Goal: Task Accomplishment & Management: Manage account settings

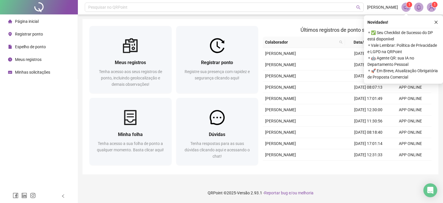
click at [432, 28] on div at bounding box center [403, 28] width 72 height 0
click at [408, 9] on icon "notification" at bounding box center [405, 7] width 5 height 5
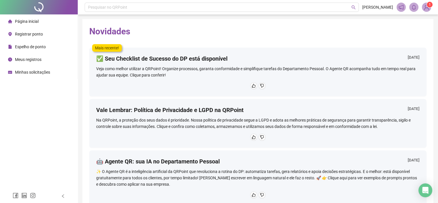
click at [134, 67] on div "Veja como melhor utilizar a QRPoint! Organize processos, garanta conformidade e…" at bounding box center [258, 71] width 324 height 13
click at [431, 9] on span "1" at bounding box center [426, 7] width 9 height 9
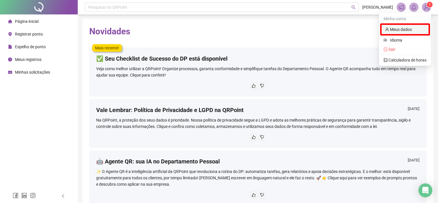
click at [403, 31] on link "Meus dados" at bounding box center [398, 29] width 27 height 5
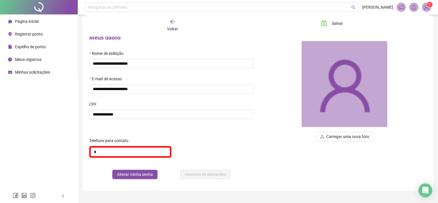
scroll to position [29, 0]
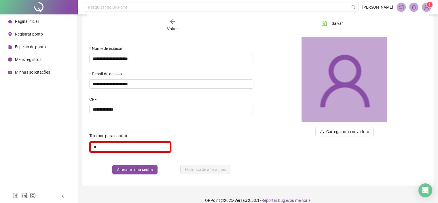
click at [419, 6] on span at bounding box center [414, 7] width 9 height 9
click at [42, 22] on li "Página inicial" at bounding box center [38, 22] width 75 height 12
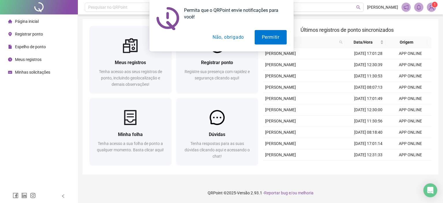
click at [221, 41] on button "Não, obrigado" at bounding box center [228, 37] width 46 height 14
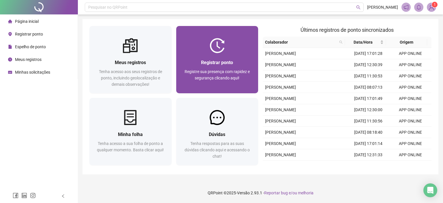
click at [223, 44] on img at bounding box center [217, 45] width 15 height 15
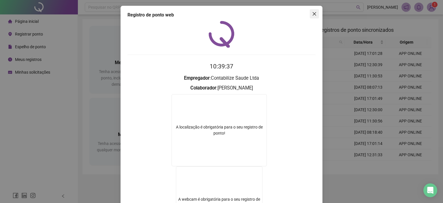
click at [312, 15] on icon "close" at bounding box center [314, 14] width 5 height 5
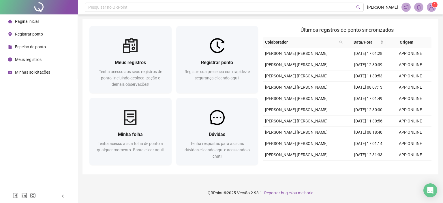
click at [73, 80] on div "Página inicial Registrar ponto Espelho de ponto Meus registros Minhas solicitaç…" at bounding box center [39, 94] width 78 height 189
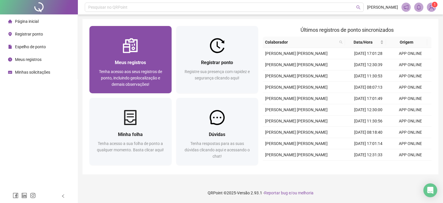
click at [148, 78] on span "Tenha acesso aos seus registros de ponto, incluindo geolocalização e demais obs…" at bounding box center [130, 77] width 63 height 17
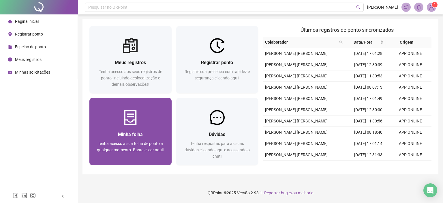
click at [144, 116] on div at bounding box center [130, 117] width 82 height 15
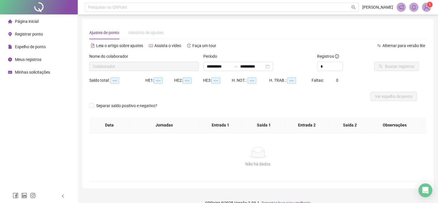
type input "**********"
click at [20, 35] on span "Registrar ponto" at bounding box center [29, 34] width 28 height 5
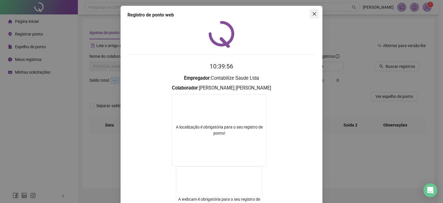
click at [315, 14] on span "Close" at bounding box center [314, 14] width 9 height 5
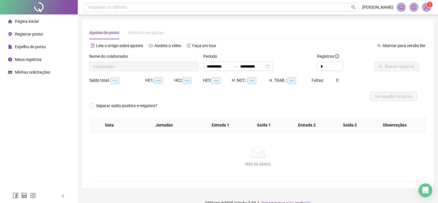
click at [28, 24] on div "Página inicial" at bounding box center [23, 22] width 31 height 12
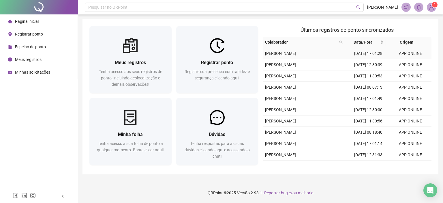
click at [340, 56] on td "[PERSON_NAME]" at bounding box center [305, 53] width 84 height 11
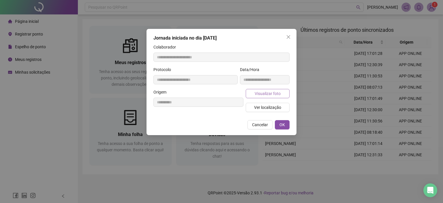
click at [276, 95] on span "Visualizar foto" at bounding box center [268, 93] width 26 height 6
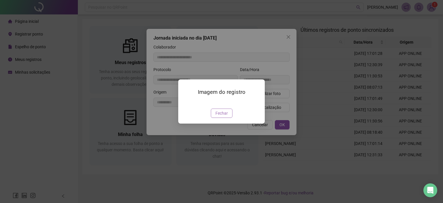
click at [222, 116] on span "Fechar" at bounding box center [221, 113] width 12 height 6
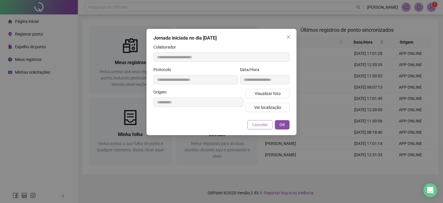
click at [261, 125] on span "Cancelar" at bounding box center [260, 124] width 16 height 6
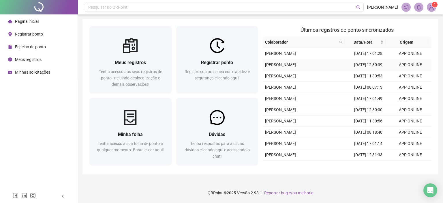
click at [332, 70] on td "[PERSON_NAME]" at bounding box center [305, 64] width 84 height 11
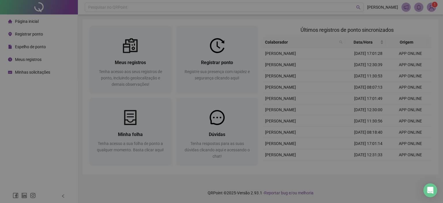
type input "**********"
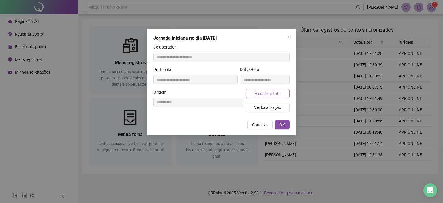
click at [267, 90] on span "Visualizar foto" at bounding box center [268, 93] width 26 height 6
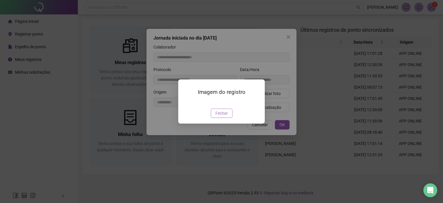
click at [221, 116] on span "Fechar" at bounding box center [221, 113] width 12 height 6
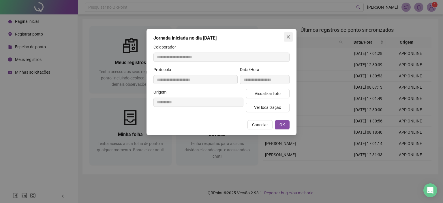
click at [287, 36] on icon "close" at bounding box center [288, 37] width 5 height 5
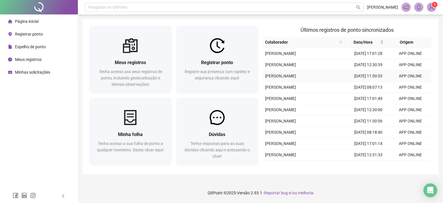
click at [344, 82] on td "[PERSON_NAME]" at bounding box center [305, 75] width 84 height 11
type input "**********"
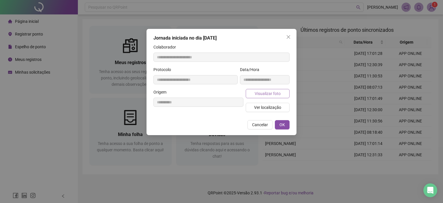
click at [264, 92] on span "Visualizar foto" at bounding box center [268, 93] width 26 height 6
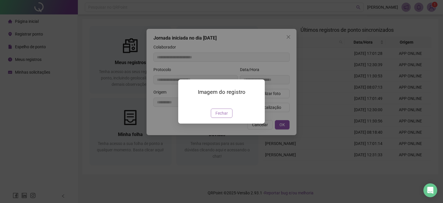
click at [225, 116] on span "Fechar" at bounding box center [221, 113] width 12 height 6
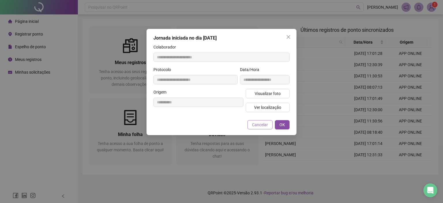
click at [257, 128] on button "Cancelar" at bounding box center [259, 124] width 25 height 9
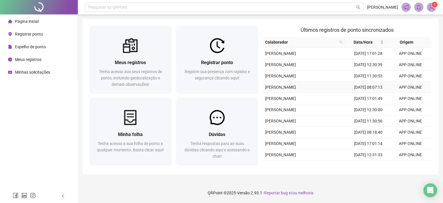
click at [333, 93] on td "[PERSON_NAME]" at bounding box center [305, 87] width 84 height 11
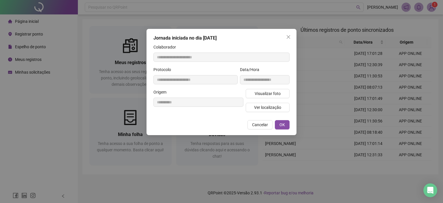
type input "**********"
click at [266, 95] on span "Visualizar foto" at bounding box center [268, 93] width 26 height 6
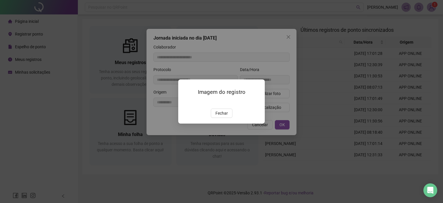
click at [227, 118] on button "Fechar" at bounding box center [222, 112] width 22 height 9
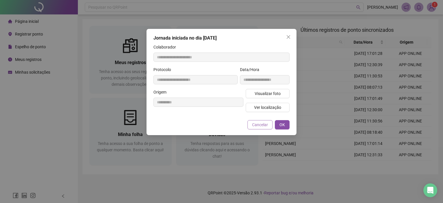
click at [269, 123] on button "Cancelar" at bounding box center [259, 124] width 25 height 9
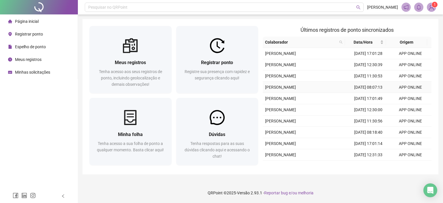
click at [337, 93] on td "[PERSON_NAME]" at bounding box center [305, 87] width 84 height 11
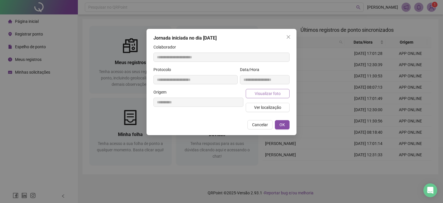
click at [276, 91] on span "Visualizar foto" at bounding box center [268, 93] width 26 height 6
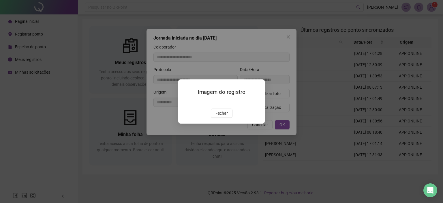
drag, startPoint x: 214, startPoint y: 148, endPoint x: 228, endPoint y: 150, distance: 14.6
click at [215, 118] on button "Fechar" at bounding box center [222, 112] width 22 height 9
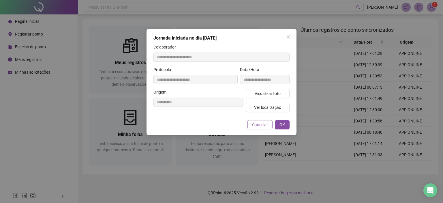
click at [258, 125] on span "Cancelar" at bounding box center [260, 124] width 16 height 6
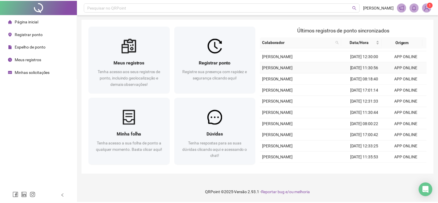
scroll to position [115, 0]
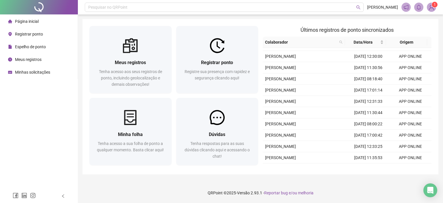
click at [406, 42] on th "Origem" at bounding box center [406, 42] width 41 height 11
click at [29, 47] on span "Espelho de ponto" at bounding box center [30, 46] width 31 height 5
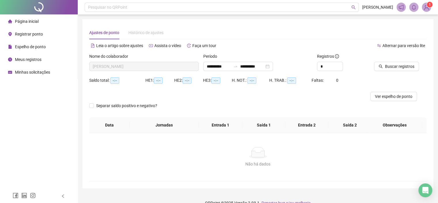
type input "**********"
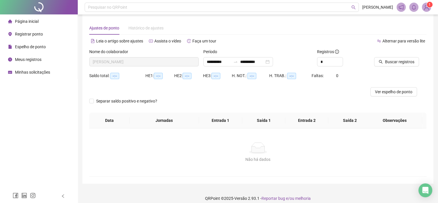
scroll to position [10, 0]
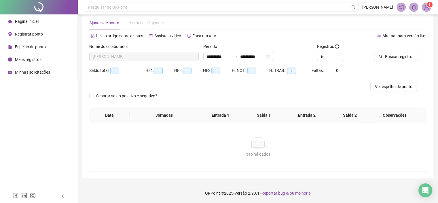
click at [145, 20] on div "Histórico de ajustes" at bounding box center [146, 23] width 35 height 6
click at [147, 26] on div "Histórico de ajustes" at bounding box center [146, 23] width 35 height 6
click at [325, 59] on input "*" at bounding box center [330, 56] width 25 height 9
click at [319, 113] on th "Entrada 2" at bounding box center [307, 115] width 43 height 16
click at [403, 87] on span "Ver espelho de ponto" at bounding box center [393, 86] width 37 height 6
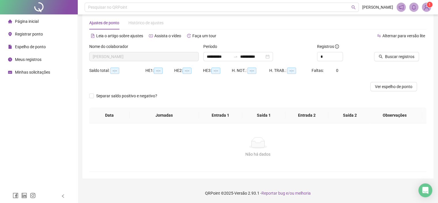
click at [27, 19] on span "Página inicial" at bounding box center [27, 21] width 24 height 5
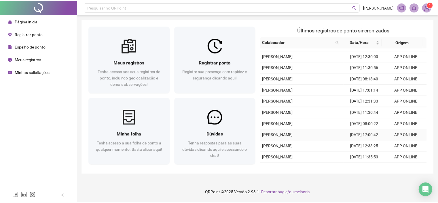
scroll to position [148, 0]
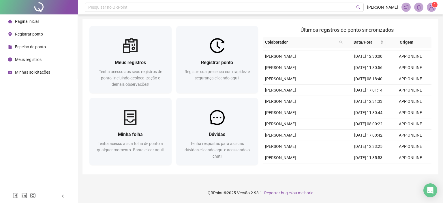
click at [37, 71] on span "Minhas solicitações" at bounding box center [32, 72] width 35 height 5
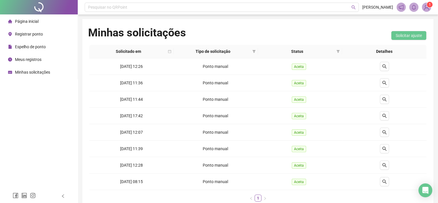
click at [29, 47] on span "Espelho de ponto" at bounding box center [30, 46] width 31 height 5
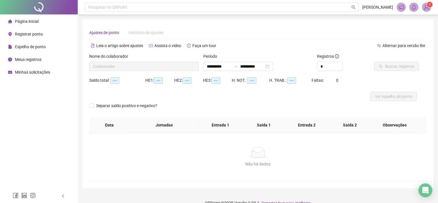
type input "**********"
click at [226, 68] on input "**********" at bounding box center [219, 66] width 24 height 6
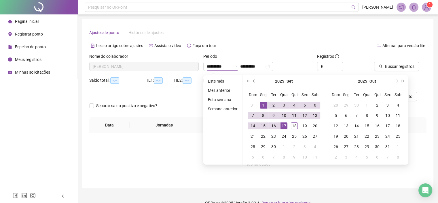
click at [252, 82] on button "prev-year" at bounding box center [254, 81] width 6 height 12
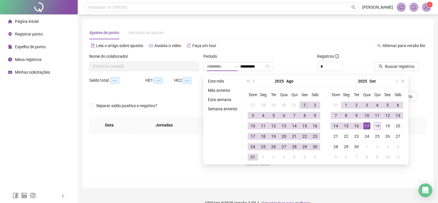
type input "**********"
click at [305, 102] on div "1" at bounding box center [305, 104] width 7 height 7
click at [188, 149] on div "Não há dados" at bounding box center [258, 153] width 324 height 12
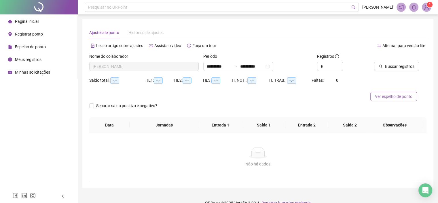
click at [385, 97] on span "Ver espelho de ponto" at bounding box center [393, 96] width 37 height 6
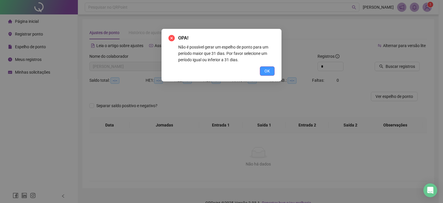
click at [267, 73] on span "OK" at bounding box center [266, 71] width 5 height 6
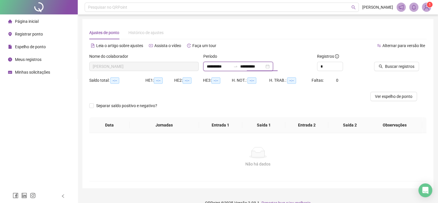
click at [265, 68] on input "**********" at bounding box center [252, 66] width 24 height 6
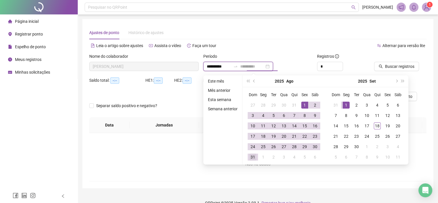
type input "**********"
click at [253, 157] on div "31" at bounding box center [253, 156] width 7 height 7
click at [203, 157] on div "Não há dados" at bounding box center [258, 153] width 324 height 12
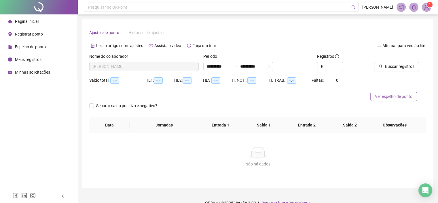
click at [389, 98] on span "Ver espelho de ponto" at bounding box center [393, 96] width 37 height 6
click at [428, 10] on img at bounding box center [427, 7] width 9 height 9
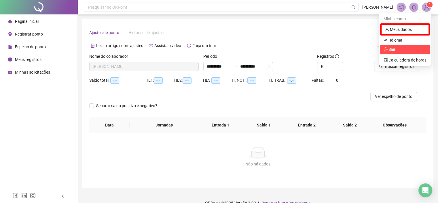
click at [393, 51] on span "Sair" at bounding box center [392, 49] width 7 height 5
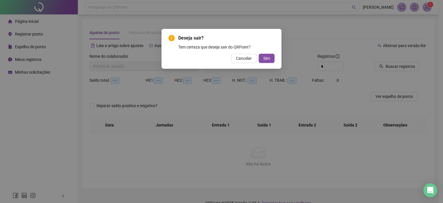
click at [259, 105] on div "Deseja sair? Tem certeza que deseja sair do QRPoint? Cancelar Sim" at bounding box center [221, 101] width 443 height 203
click at [246, 61] on button "Cancelar" at bounding box center [243, 58] width 25 height 9
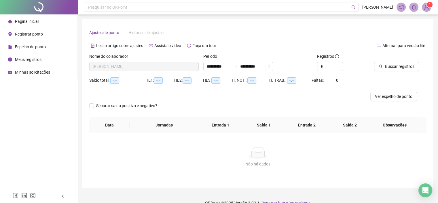
click at [429, 12] on header "Pesquisar no QRPoint [PERSON_NAME] 1" at bounding box center [258, 7] width 361 height 14
click at [429, 7] on span "1" at bounding box center [430, 5] width 2 height 6
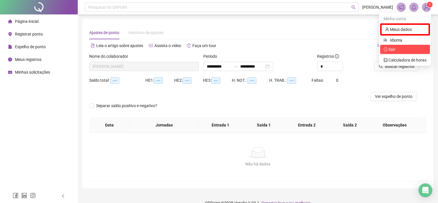
click at [412, 51] on span "Sair" at bounding box center [405, 49] width 43 height 6
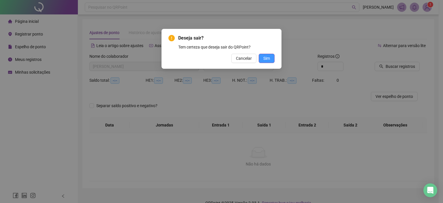
click at [265, 60] on span "Sim" at bounding box center [266, 58] width 7 height 6
